Goal: Entertainment & Leisure: Consume media (video, audio)

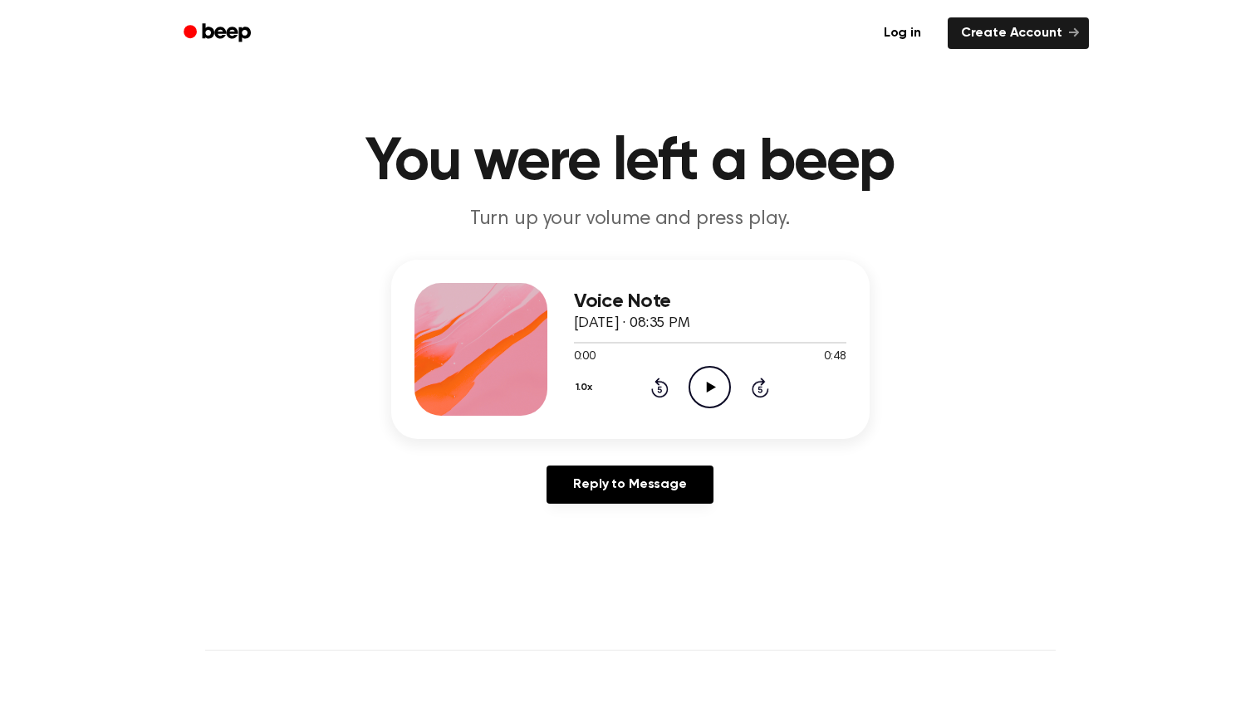
click at [712, 384] on icon "Play Audio" at bounding box center [709, 387] width 42 height 42
click at [696, 390] on icon "Play Audio" at bounding box center [709, 387] width 42 height 42
click at [701, 388] on icon "Play Audio" at bounding box center [709, 387] width 42 height 42
click at [709, 414] on div "Voice Note September 22, 2025 · 08:51 PM 0:00 0:26 Your browser does not suppor…" at bounding box center [710, 349] width 272 height 133
click at [713, 399] on icon "Play Audio" at bounding box center [709, 387] width 42 height 42
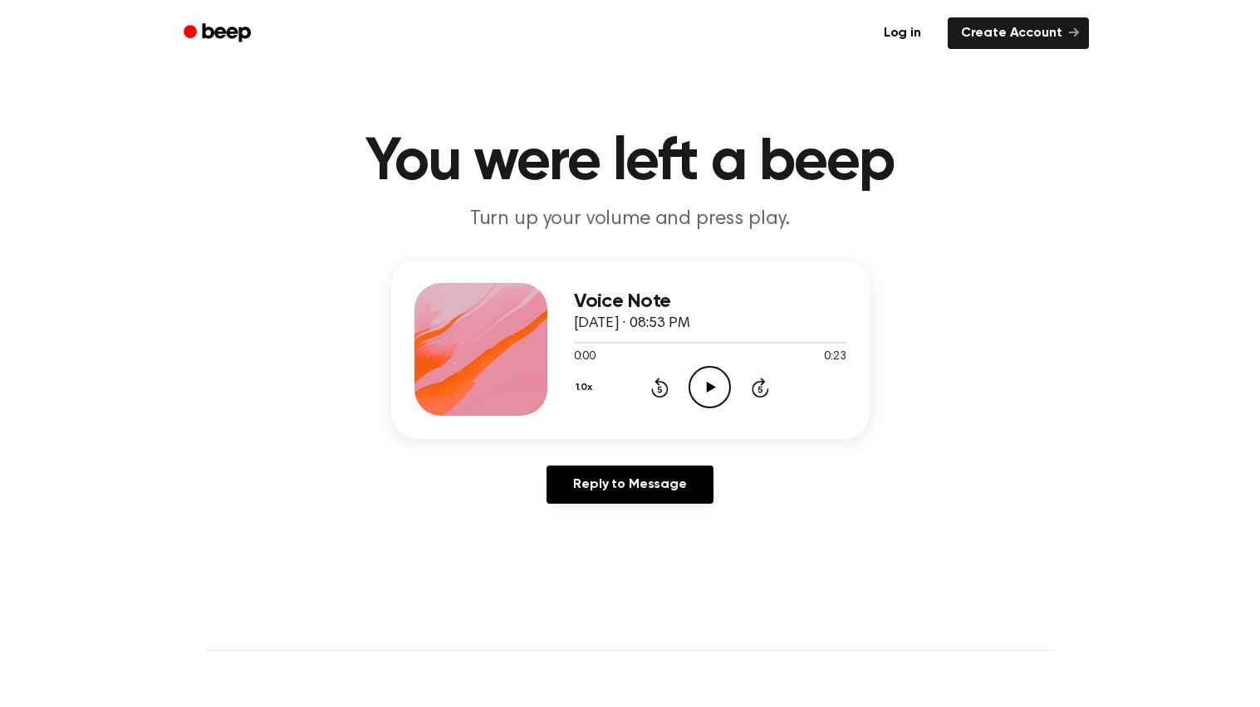
click at [706, 397] on icon "Play Audio" at bounding box center [709, 387] width 42 height 42
click at [700, 379] on icon "Play Audio" at bounding box center [709, 387] width 42 height 42
click at [697, 385] on icon "Play Audio" at bounding box center [709, 387] width 42 height 42
click at [697, 399] on icon "Pause Audio" at bounding box center [709, 387] width 42 height 42
click at [707, 405] on icon "Play Audio" at bounding box center [709, 387] width 42 height 42
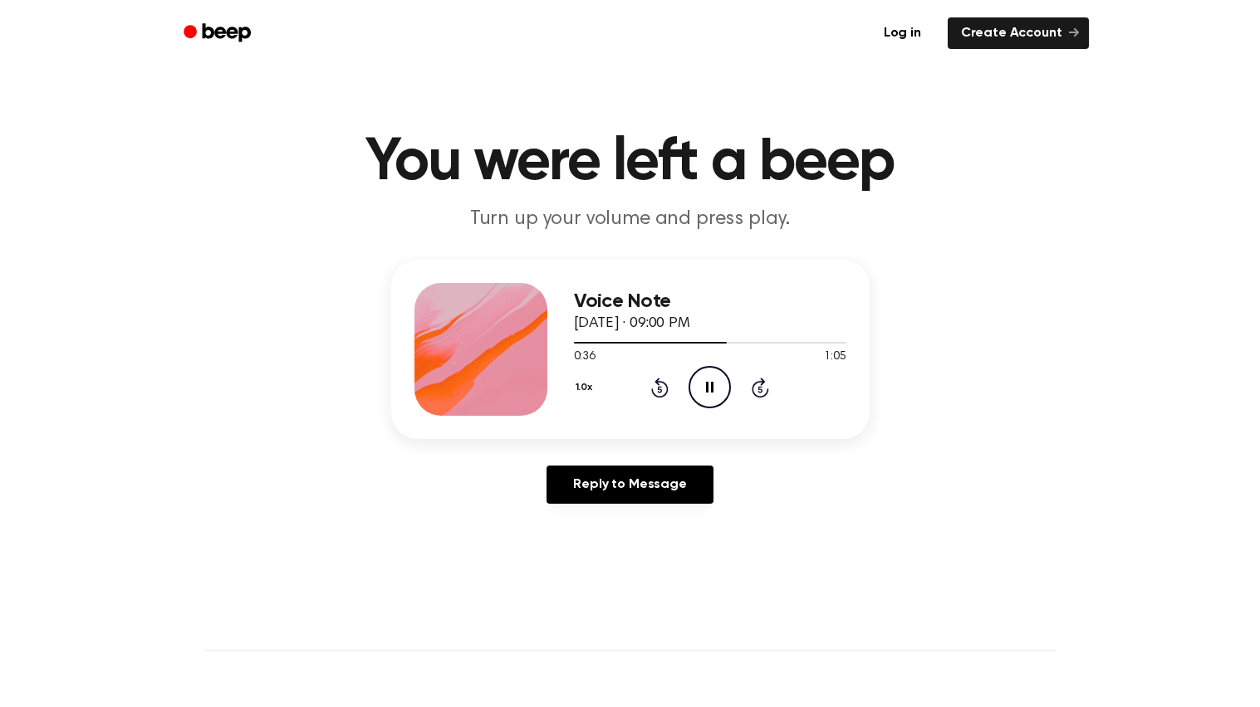
click at [657, 380] on icon at bounding box center [659, 388] width 17 height 20
click at [656, 379] on icon at bounding box center [659, 388] width 17 height 20
click at [650, 387] on icon "Rewind 5 seconds" at bounding box center [659, 388] width 18 height 22
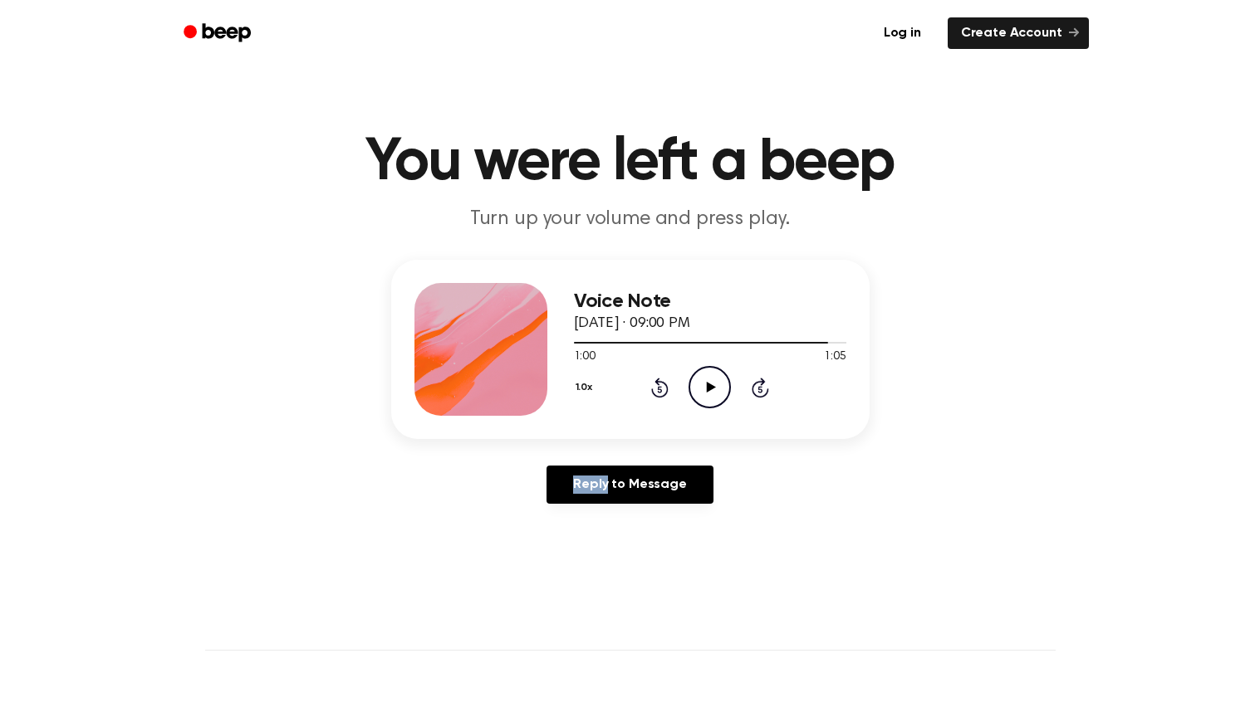
click at [650, 387] on icon "Rewind 5 seconds" at bounding box center [659, 388] width 18 height 22
click at [719, 388] on icon "Play Audio" at bounding box center [709, 387] width 42 height 42
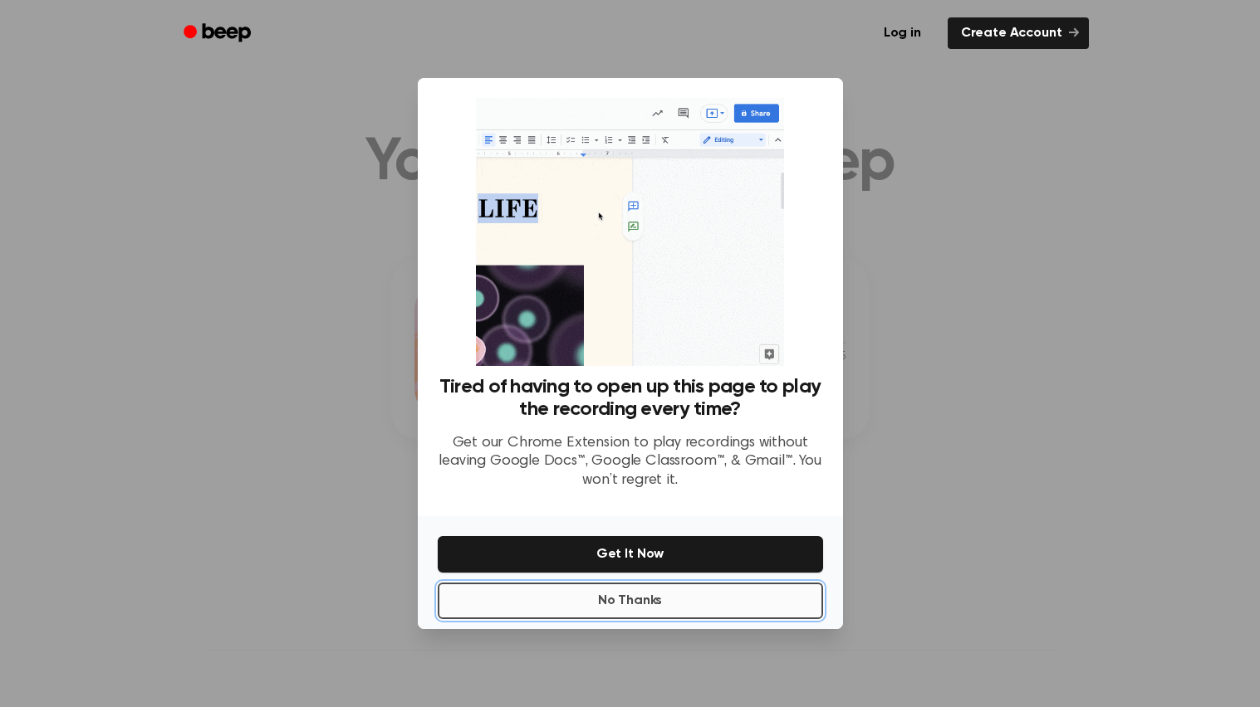
click at [600, 611] on button "No Thanks" at bounding box center [630, 601] width 385 height 37
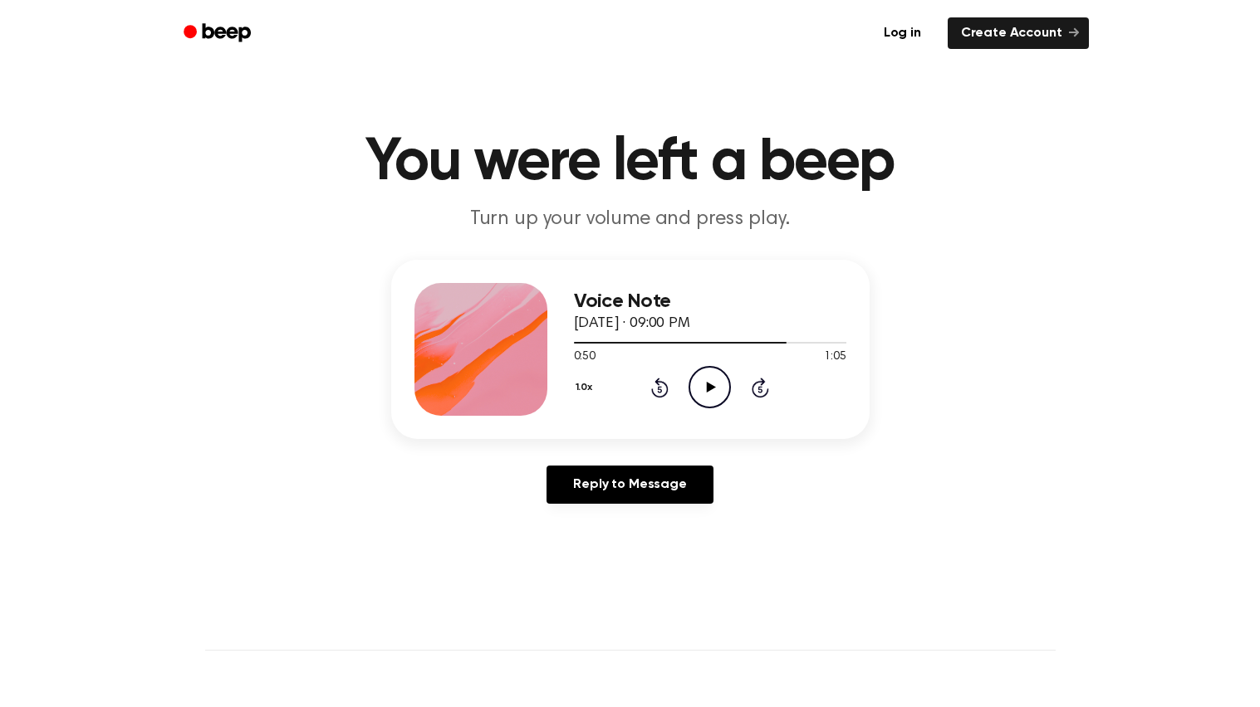
click at [707, 388] on icon at bounding box center [711, 387] width 9 height 11
click at [658, 390] on icon at bounding box center [660, 389] width 4 height 7
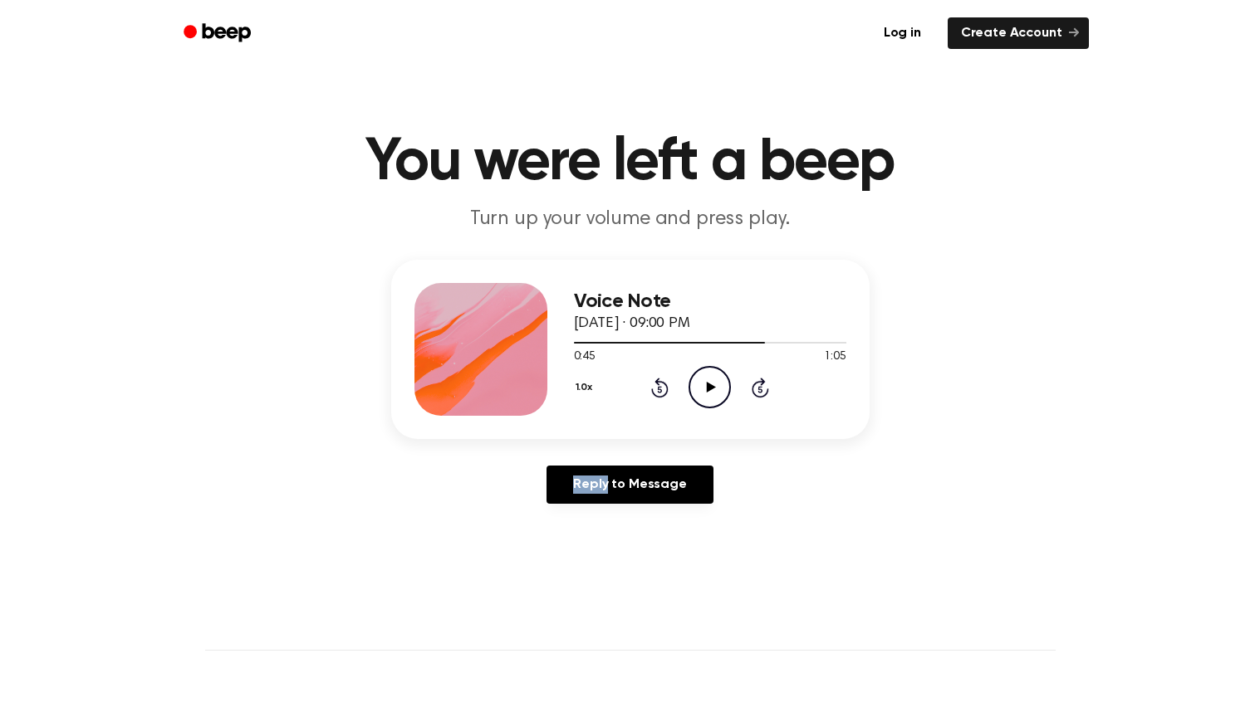
click at [658, 390] on icon at bounding box center [660, 389] width 4 height 7
click at [658, 390] on icon "Rewind 5 seconds" at bounding box center [659, 388] width 18 height 22
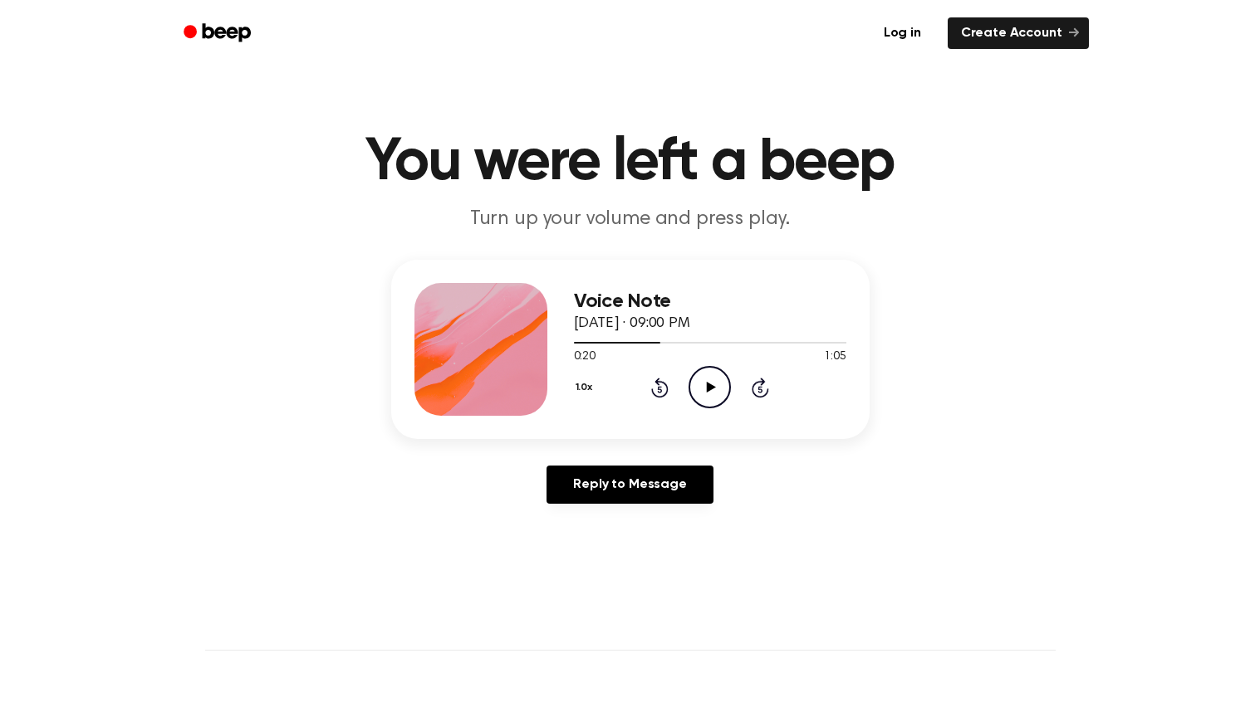
click at [658, 390] on icon "Rewind 5 seconds" at bounding box center [659, 388] width 18 height 22
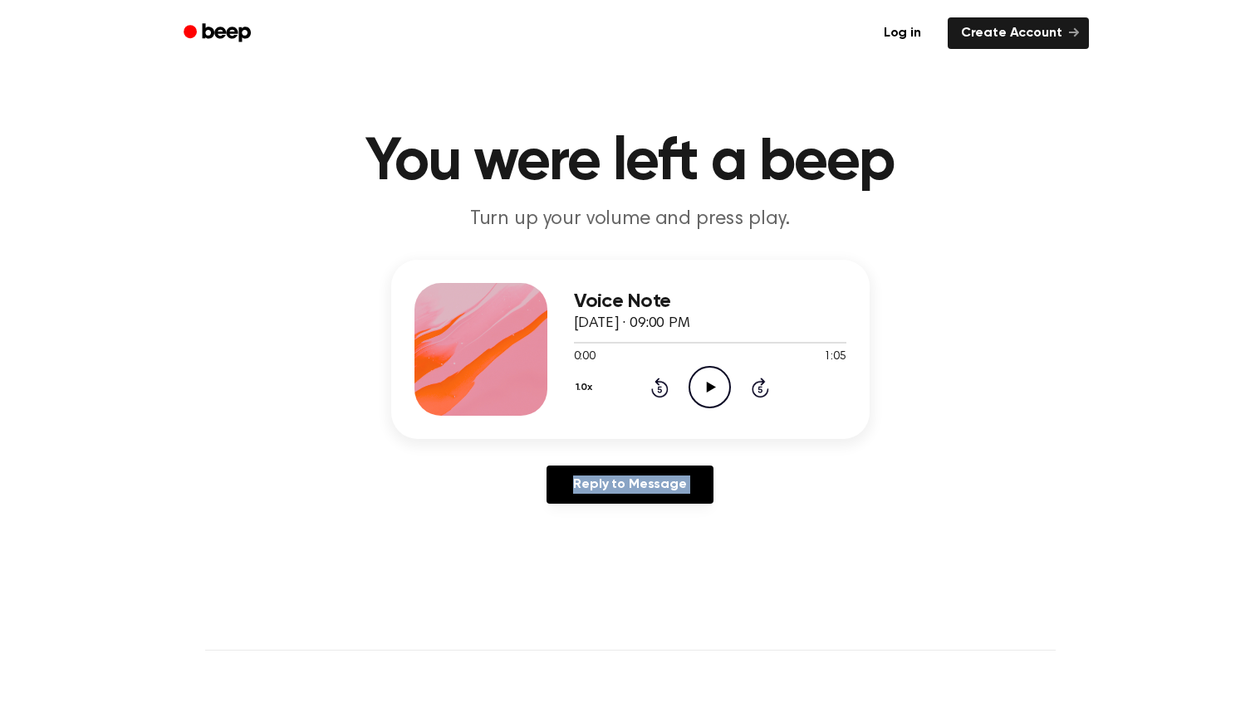
click at [709, 402] on icon "Play Audio" at bounding box center [709, 387] width 42 height 42
click at [710, 373] on icon "Pause Audio" at bounding box center [709, 387] width 42 height 42
click at [711, 395] on icon "Play Audio" at bounding box center [709, 387] width 42 height 42
click at [704, 385] on icon "Play Audio" at bounding box center [709, 387] width 42 height 42
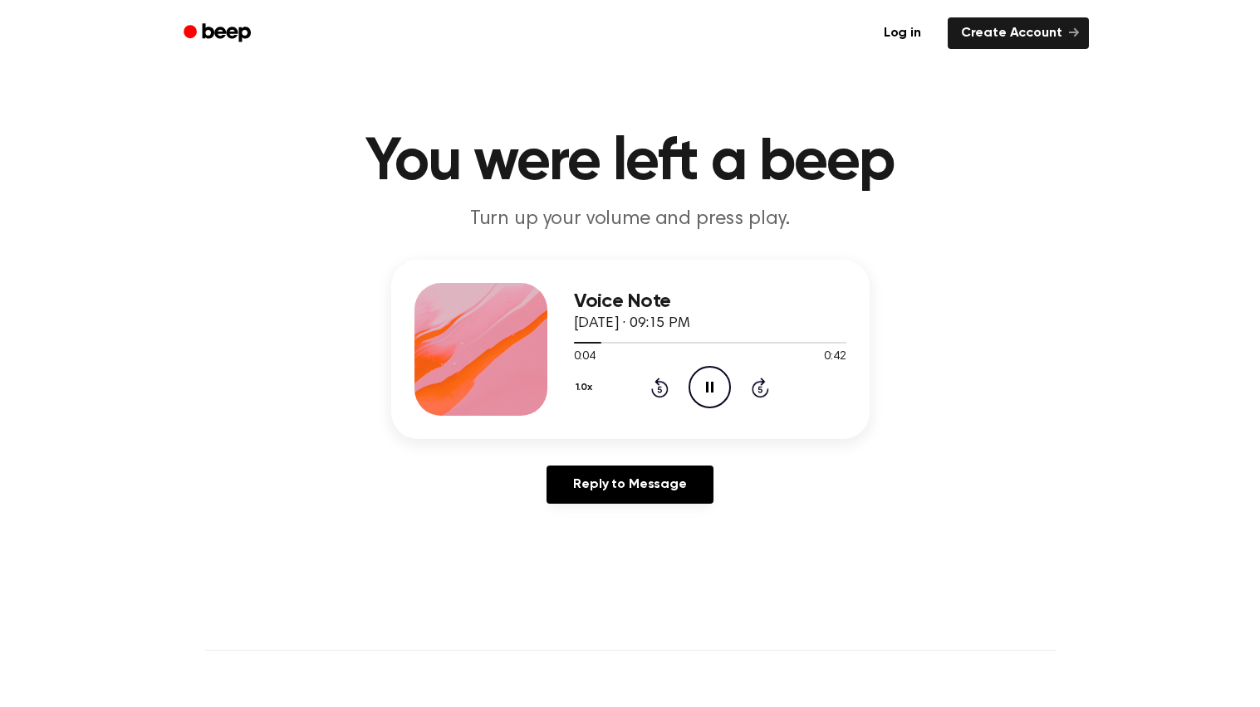
click at [758, 386] on icon "Skip 5 seconds" at bounding box center [760, 388] width 18 height 22
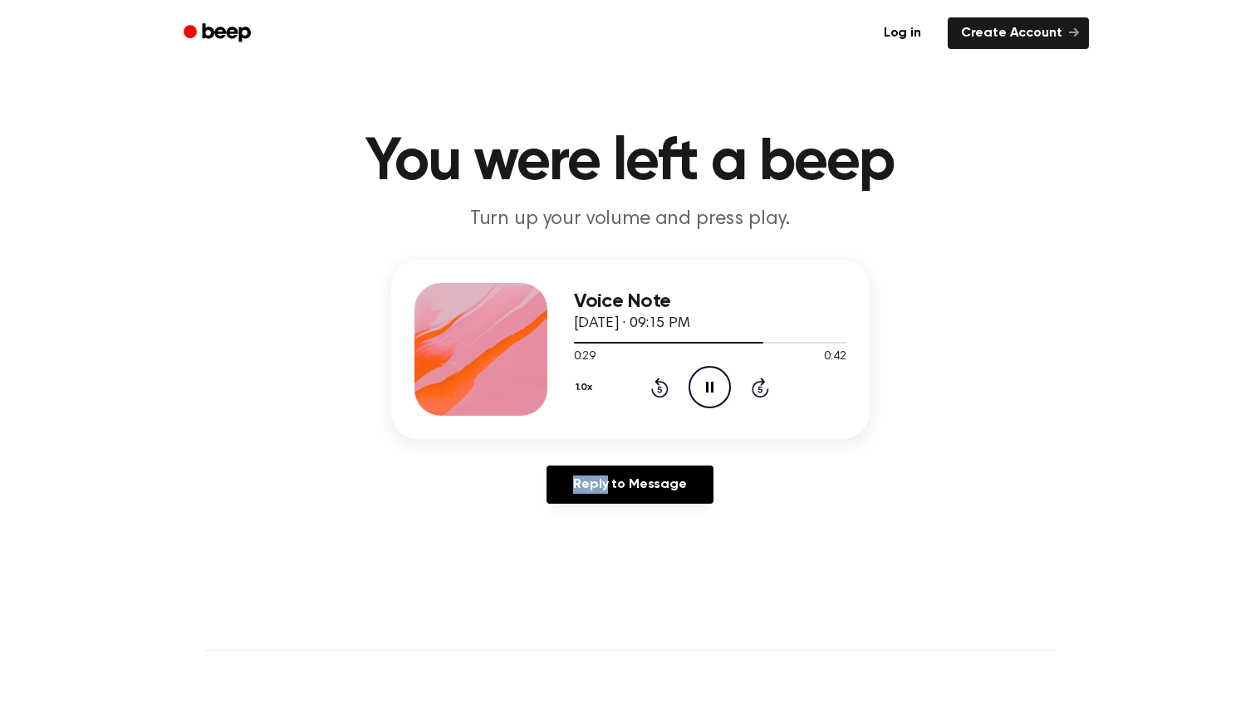
click at [758, 386] on icon "Skip 5 seconds" at bounding box center [760, 388] width 18 height 22
click at [720, 379] on icon "Play Audio" at bounding box center [709, 387] width 42 height 42
